Goal: Communication & Community: Answer question/provide support

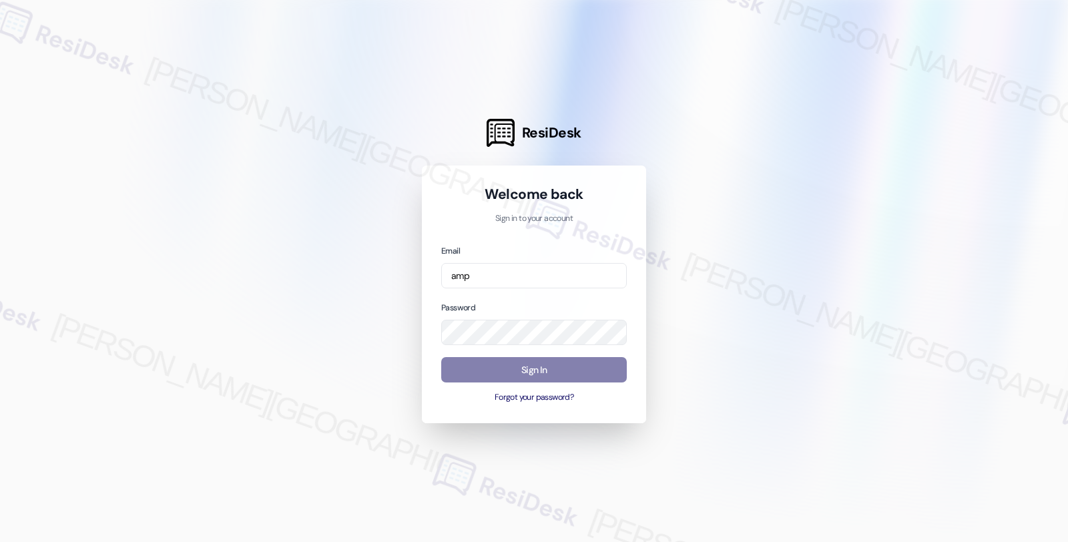
type input "amp"
click at [612, 264] on input "amp" at bounding box center [533, 276] width 185 height 26
click at [503, 277] on input "amp" at bounding box center [533, 276] width 185 height 26
drag, startPoint x: 951, startPoint y: 215, endPoint x: 938, endPoint y: 195, distance: 24.1
click at [951, 215] on div at bounding box center [534, 271] width 1068 height 542
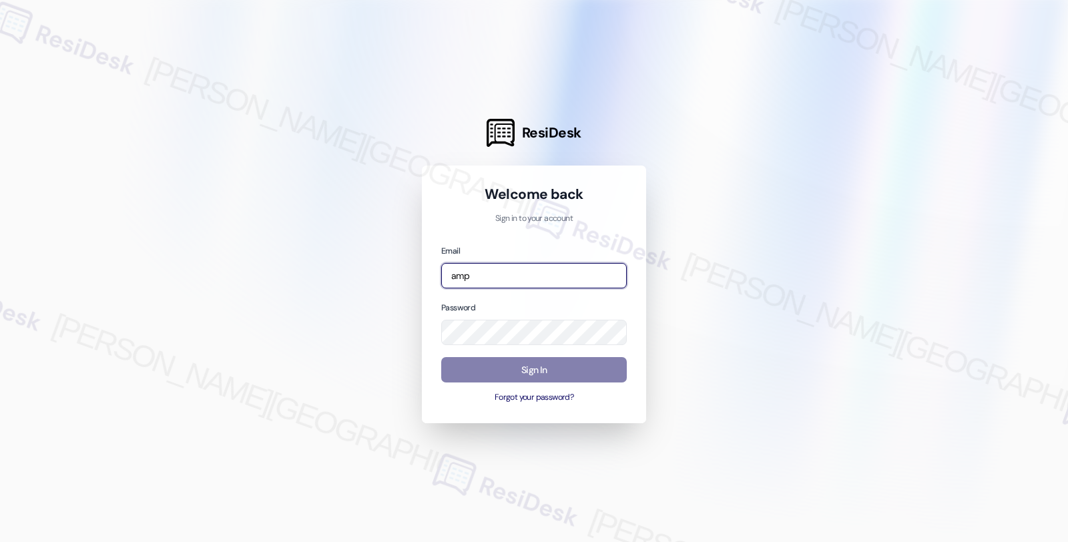
click at [515, 272] on input "amp" at bounding box center [533, 276] width 185 height 26
click at [0, 541] on com-1password-button at bounding box center [0, 542] width 0 height 0
click at [542, 279] on input "email" at bounding box center [533, 276] width 185 height 26
click at [0, 541] on com-1password-button at bounding box center [0, 542] width 0 height 0
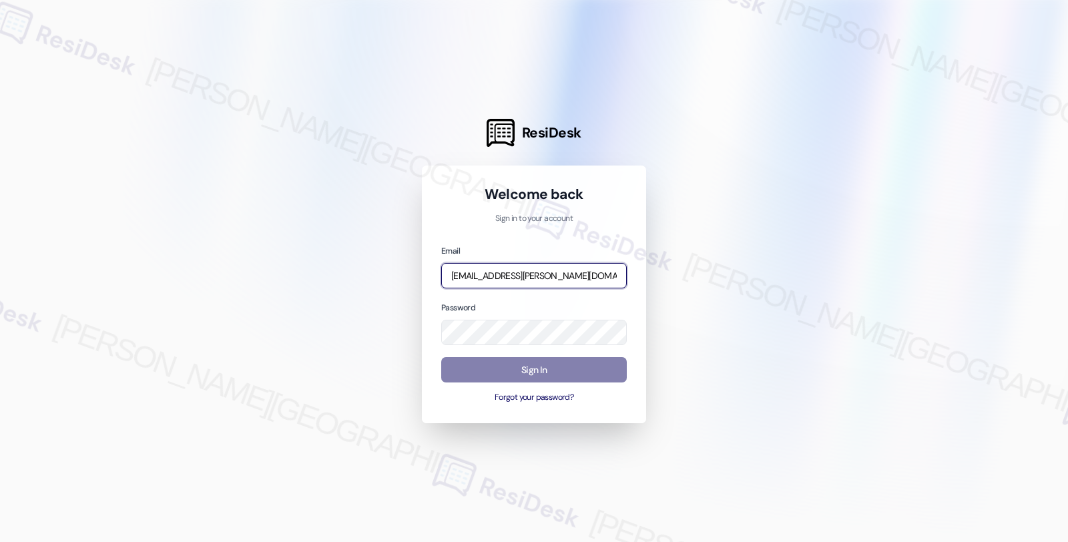
type input "[EMAIL_ADDRESS][PERSON_NAME][DOMAIN_NAME]"
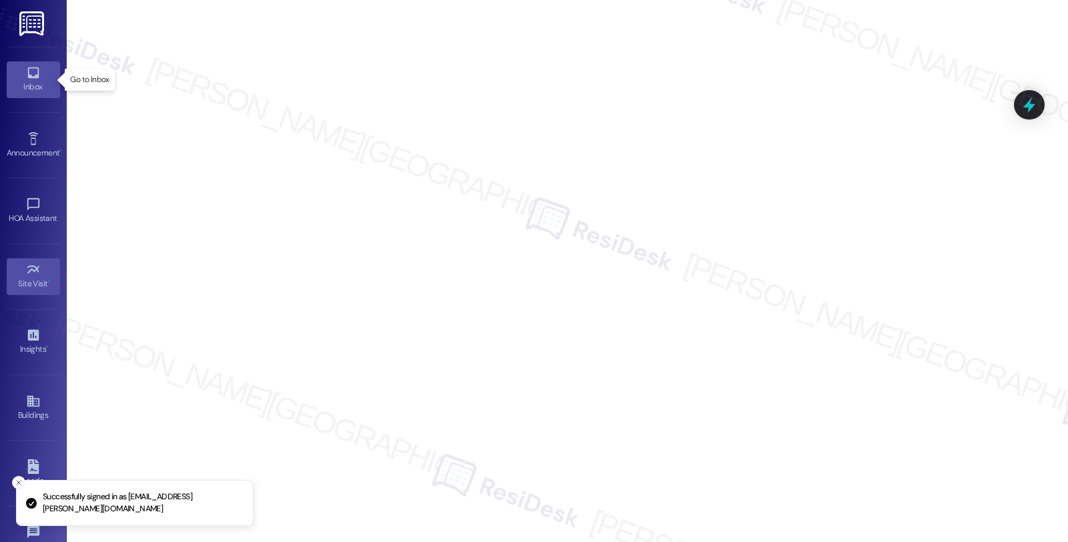
click at [37, 88] on div "Inbox" at bounding box center [33, 86] width 67 height 13
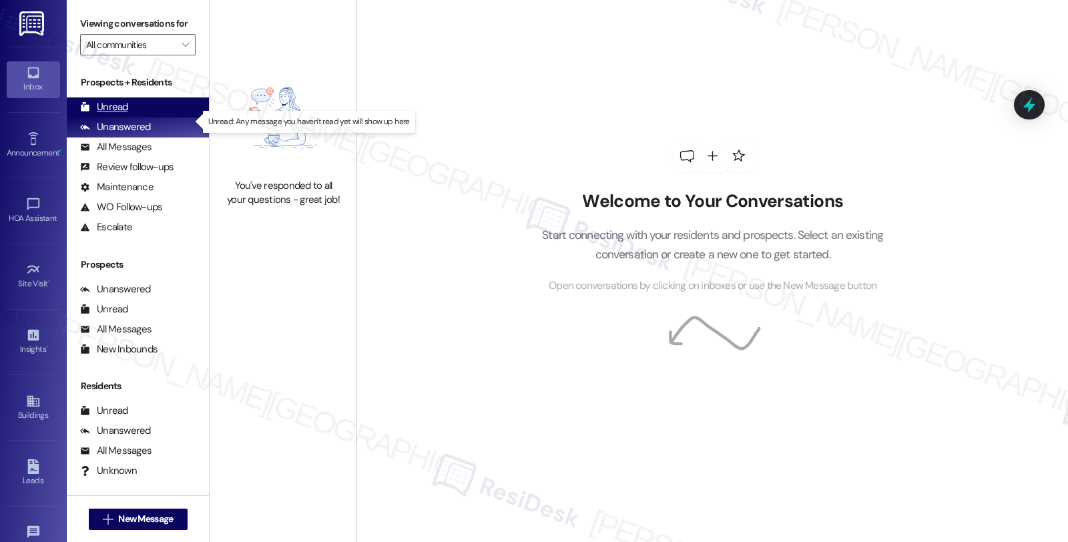
click at [125, 114] on div "Unread" at bounding box center [104, 107] width 48 height 14
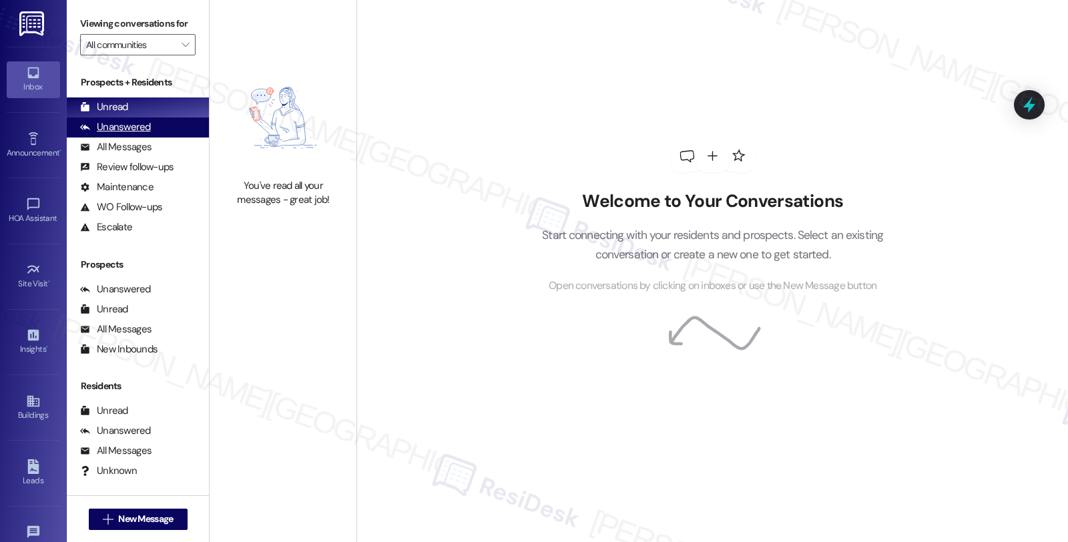
click at [129, 134] on div "Unanswered" at bounding box center [115, 127] width 71 height 14
